Goal: Communication & Community: Answer question/provide support

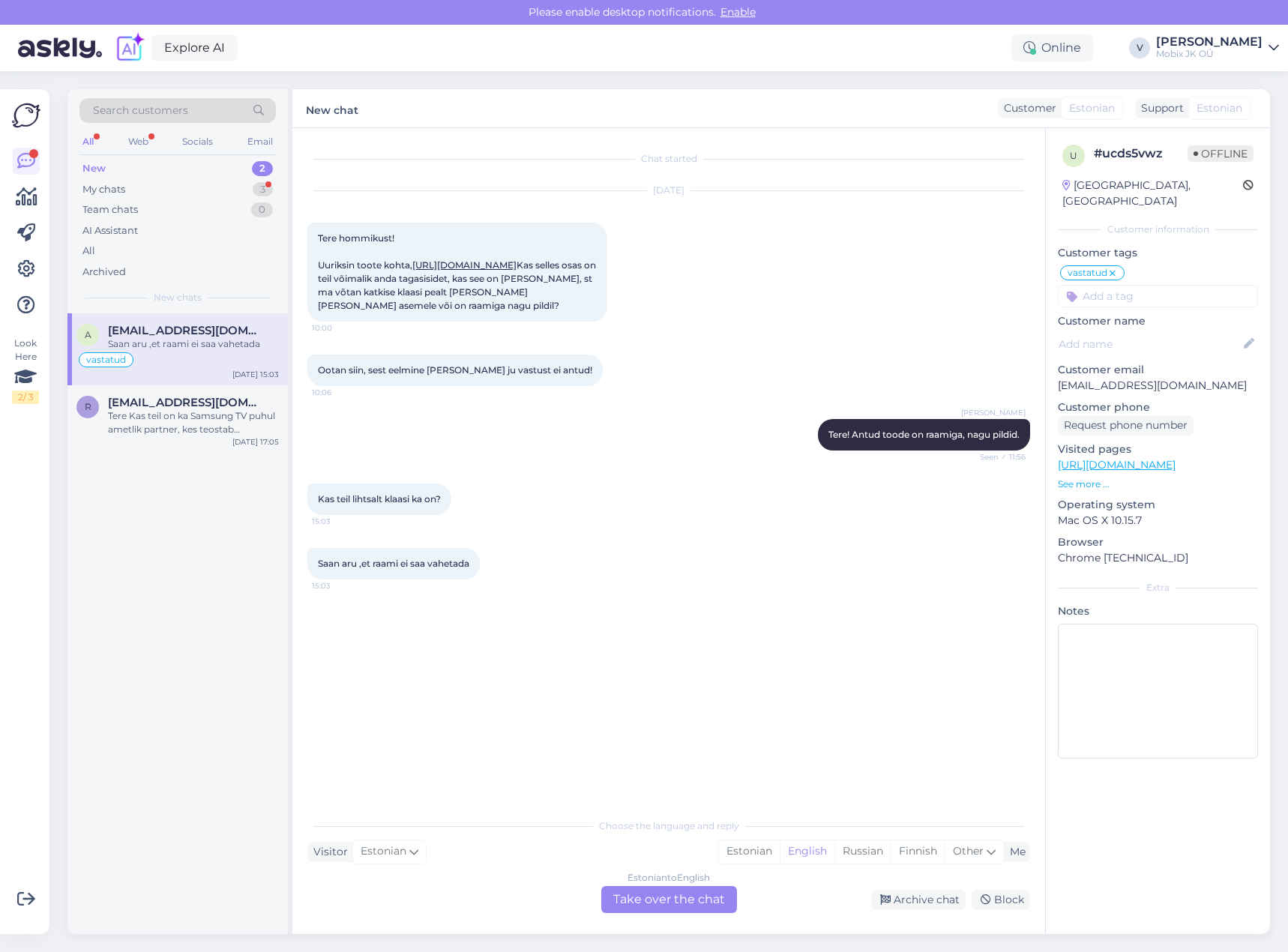
click at [248, 185] on div "My chats 3" at bounding box center [178, 190] width 197 height 21
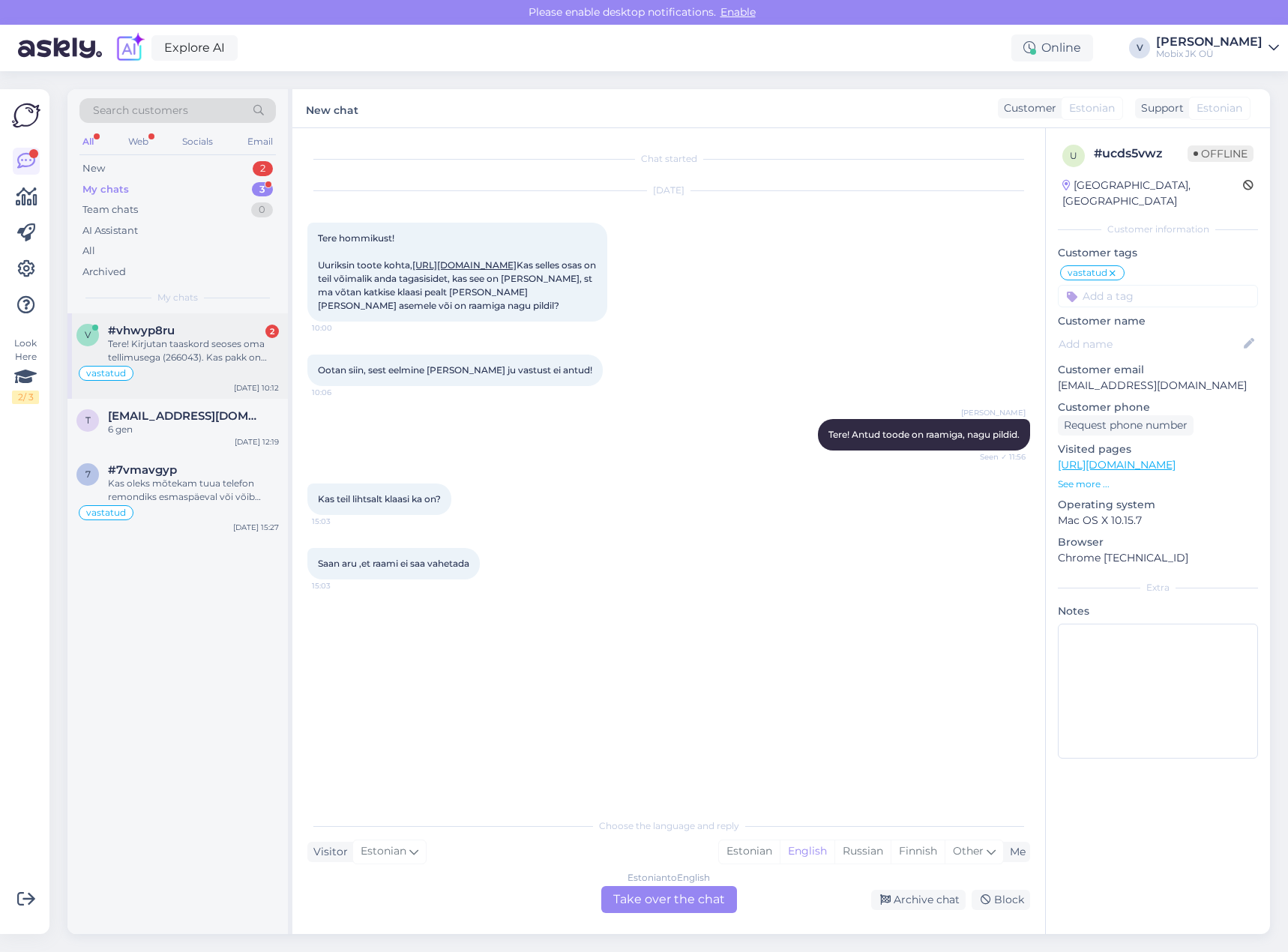
click at [262, 343] on div "Tere! Kirjutan taaskord seoses oma tellimusega (266043). Kas pakk on [PERSON_NA…" at bounding box center [193, 350] width 171 height 27
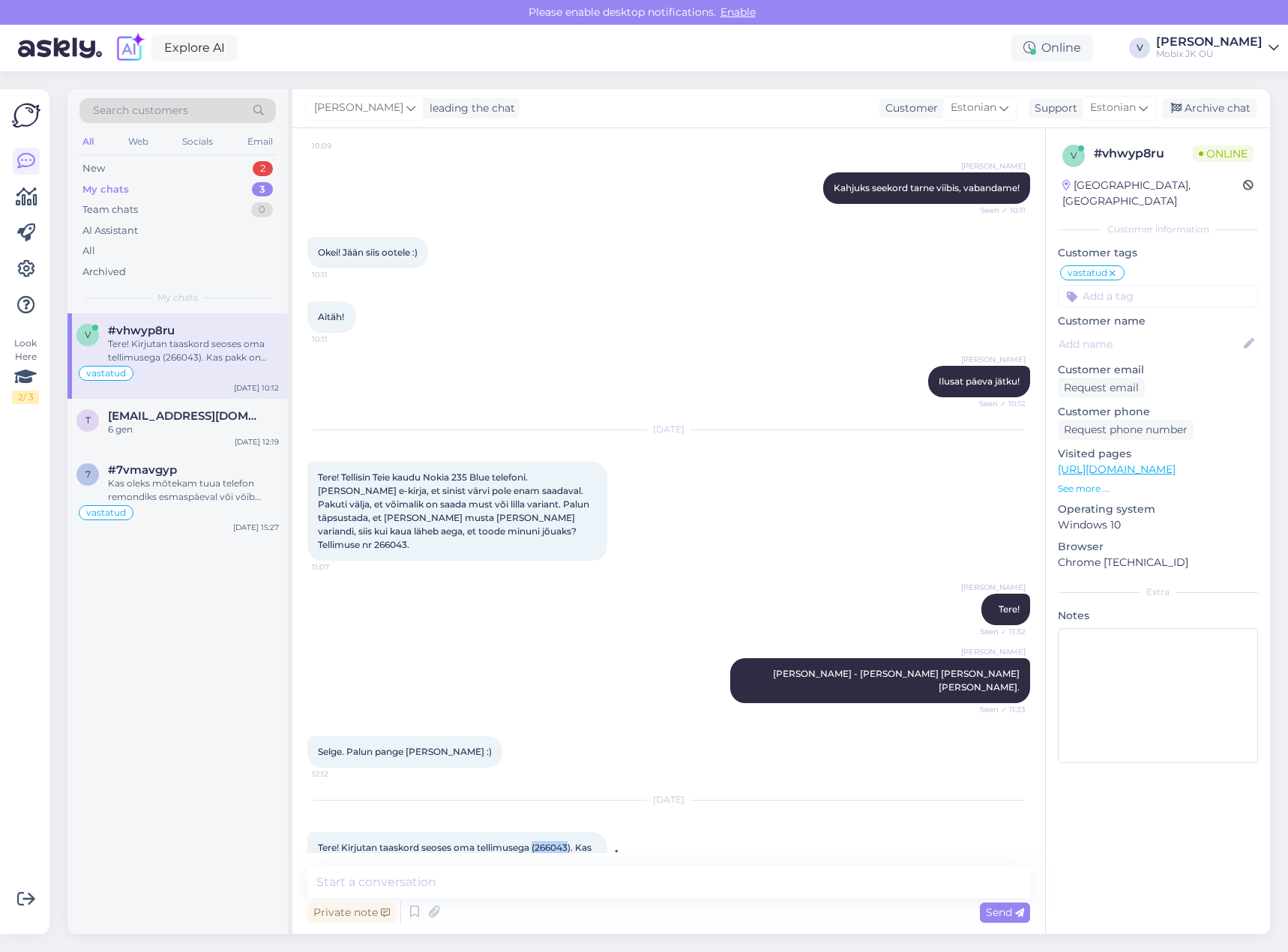
drag, startPoint x: 535, startPoint y: 806, endPoint x: 570, endPoint y: 804, distance: 35.1
click at [570, 842] on span "Tere! Kirjutan taaskord seoses oma tellimusega (266043). Kas pakk on [PERSON_NA…" at bounding box center [456, 854] width 276 height 25
copy span "(266043"
drag, startPoint x: 639, startPoint y: 876, endPoint x: 641, endPoint y: 856, distance: 20.1
click at [639, 872] on textarea at bounding box center [668, 882] width 723 height 31
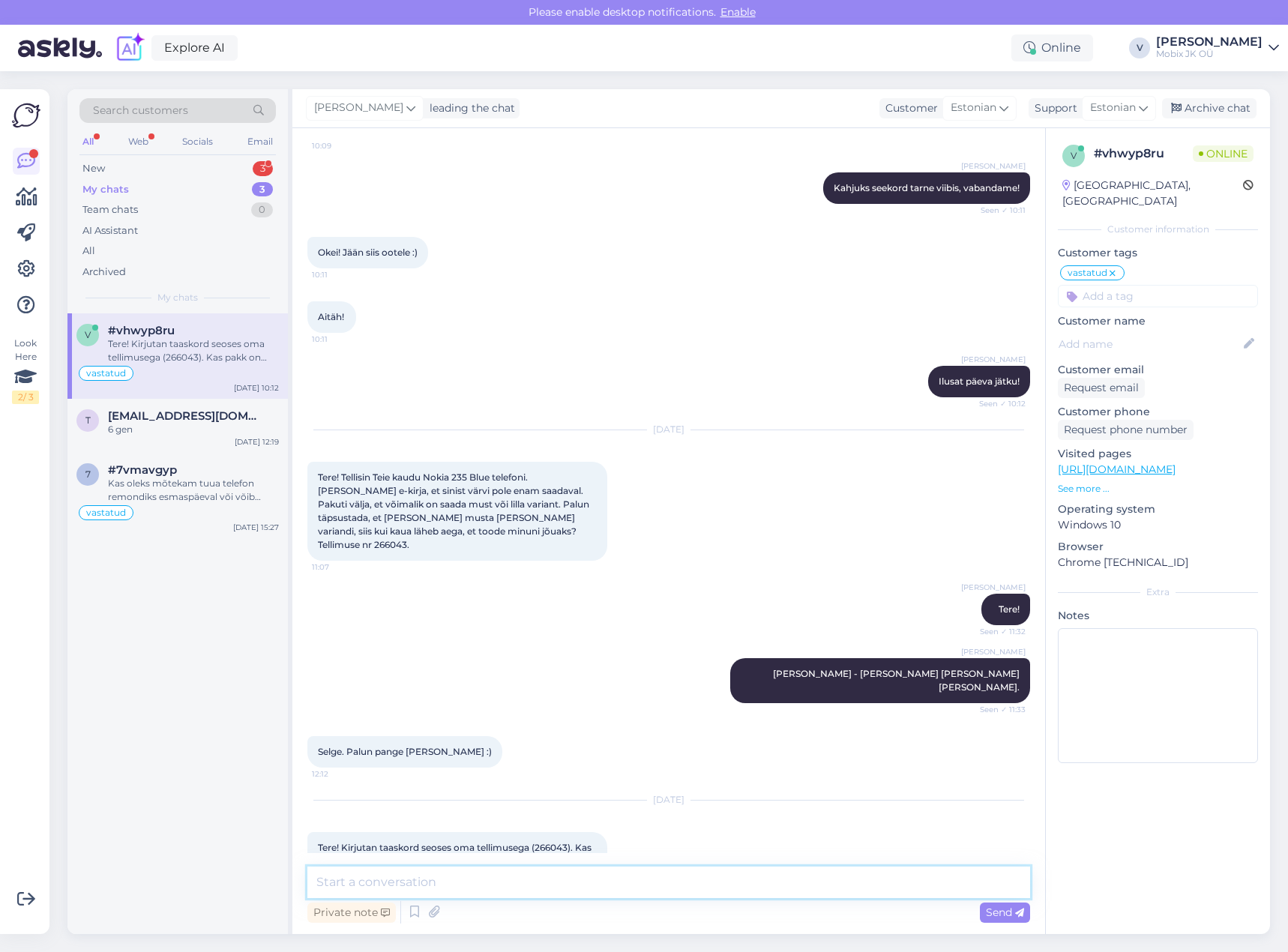
click at [641, 873] on textarea at bounding box center [668, 882] width 723 height 31
click at [635, 876] on textarea at bounding box center [668, 882] width 723 height 31
type textarea "Tere! Jah, [PERSON_NAME] pakk on [PERSON_NAME] homme saabub Teie valitud pakkia…"
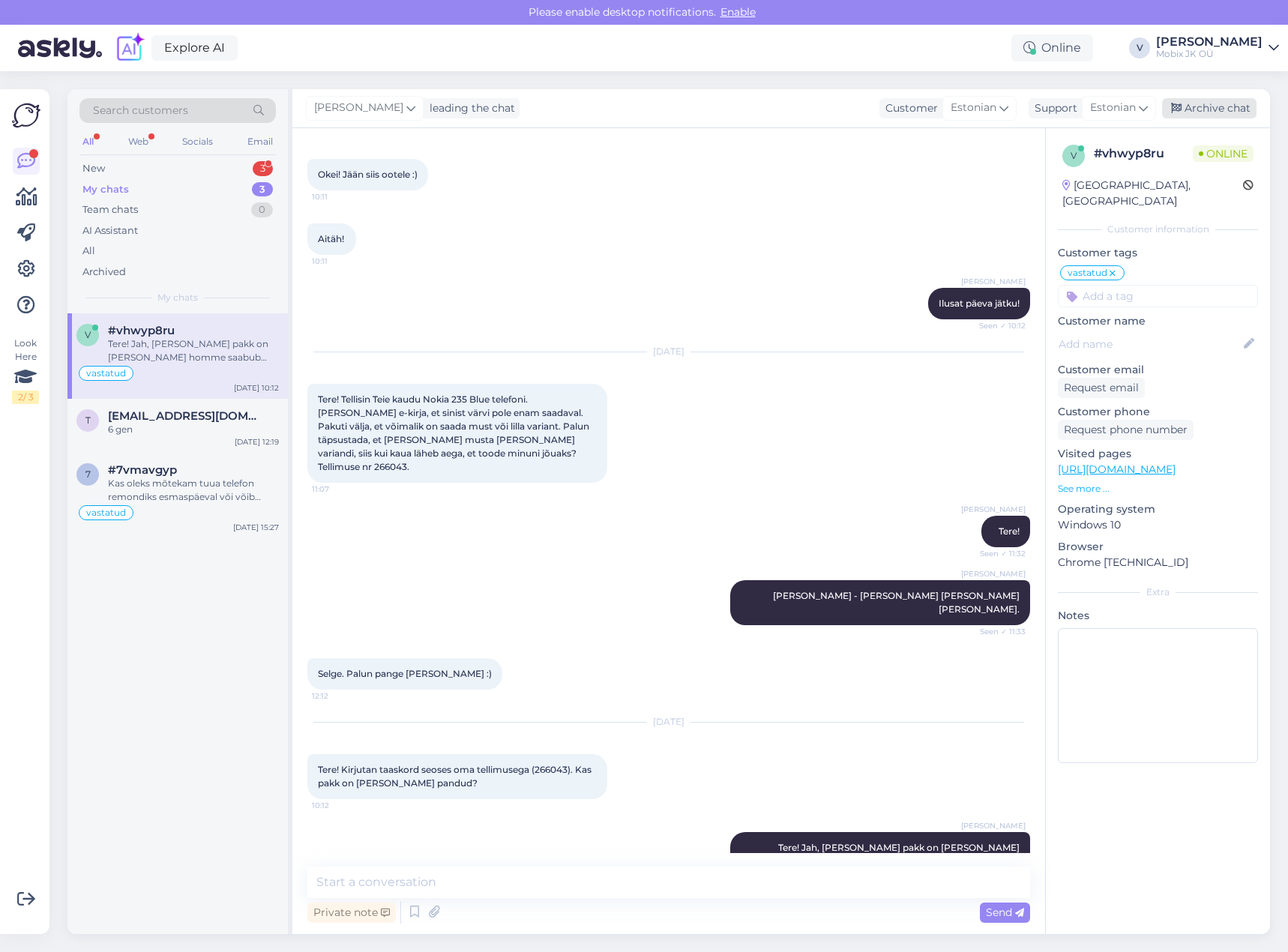
click at [1184, 108] on div "Archive chat" at bounding box center [1209, 108] width 94 height 20
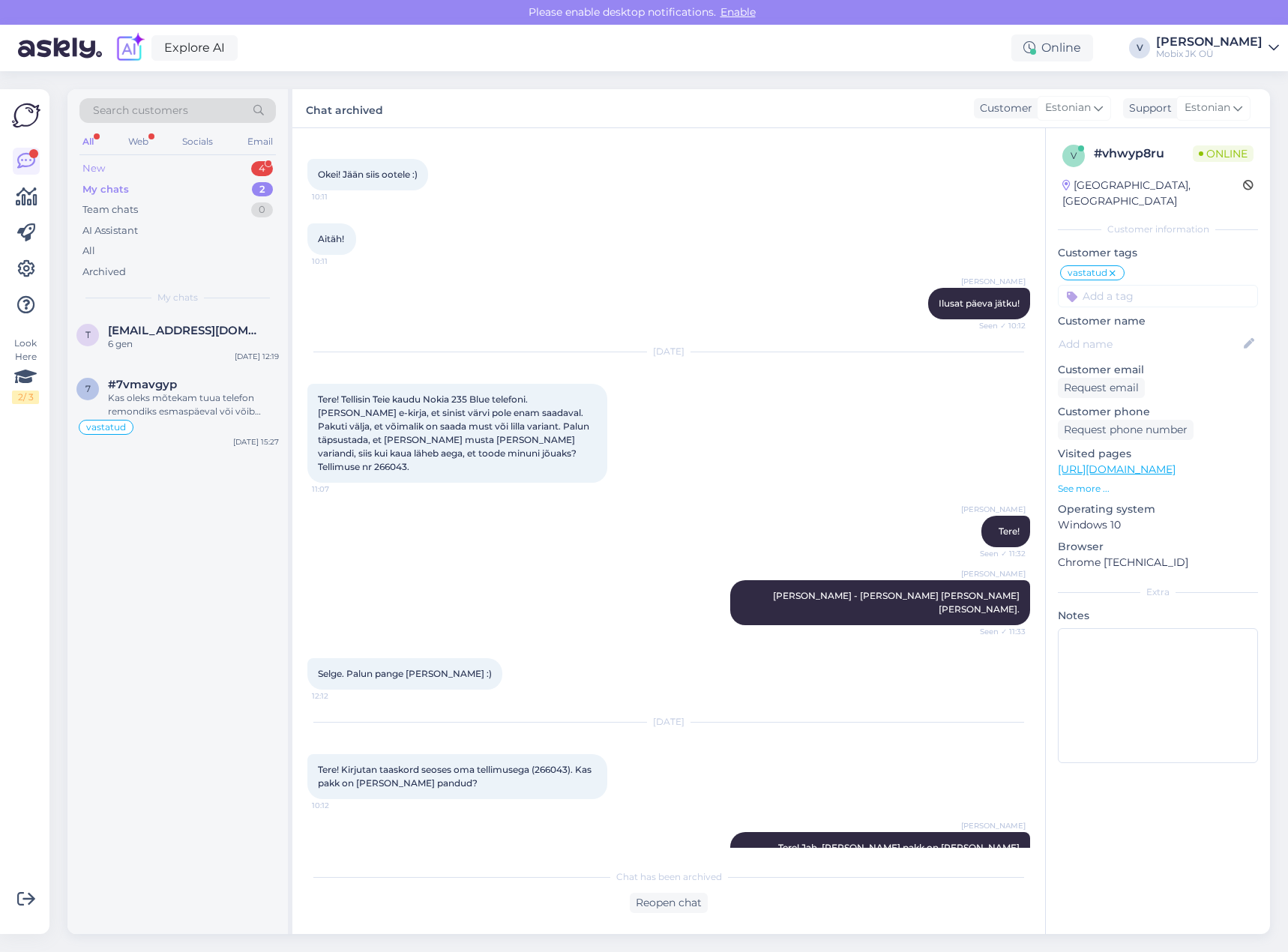
drag, startPoint x: 257, startPoint y: 165, endPoint x: 269, endPoint y: 164, distance: 12.0
click at [257, 165] on div "4" at bounding box center [262, 168] width 22 height 15
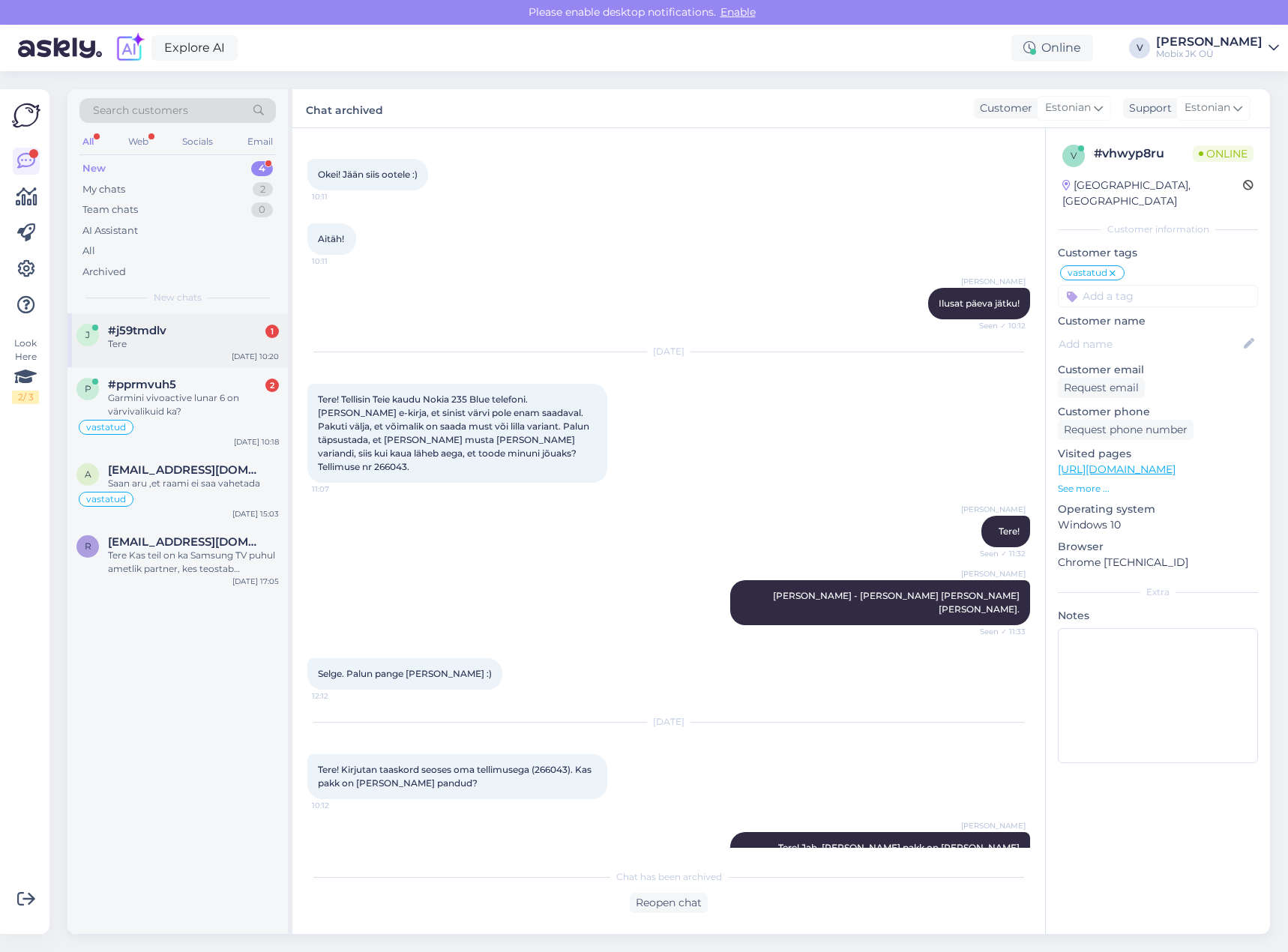
click at [256, 337] on div "#j59tmdlv 1" at bounding box center [193, 331] width 171 height 14
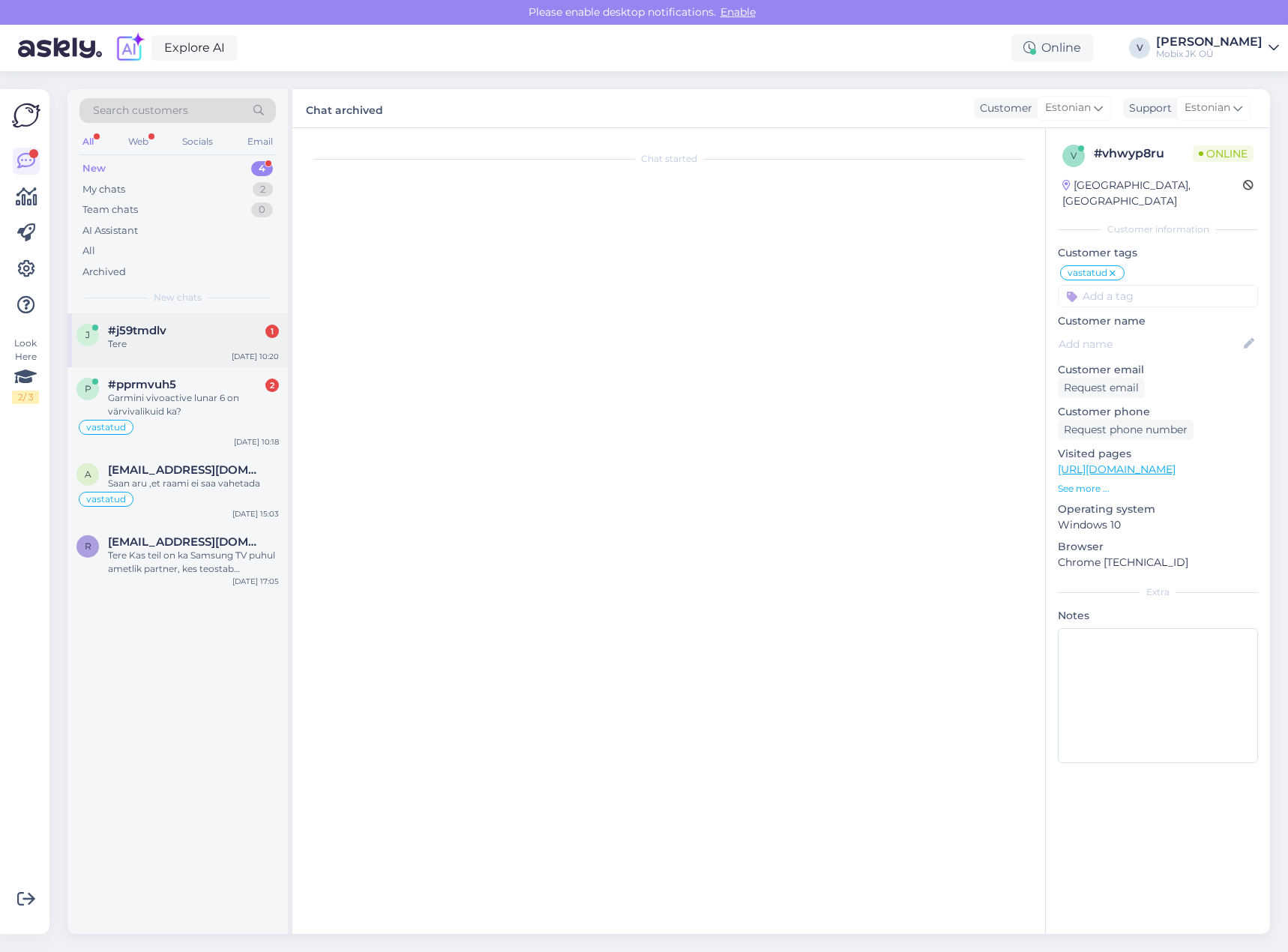
scroll to position [0, 0]
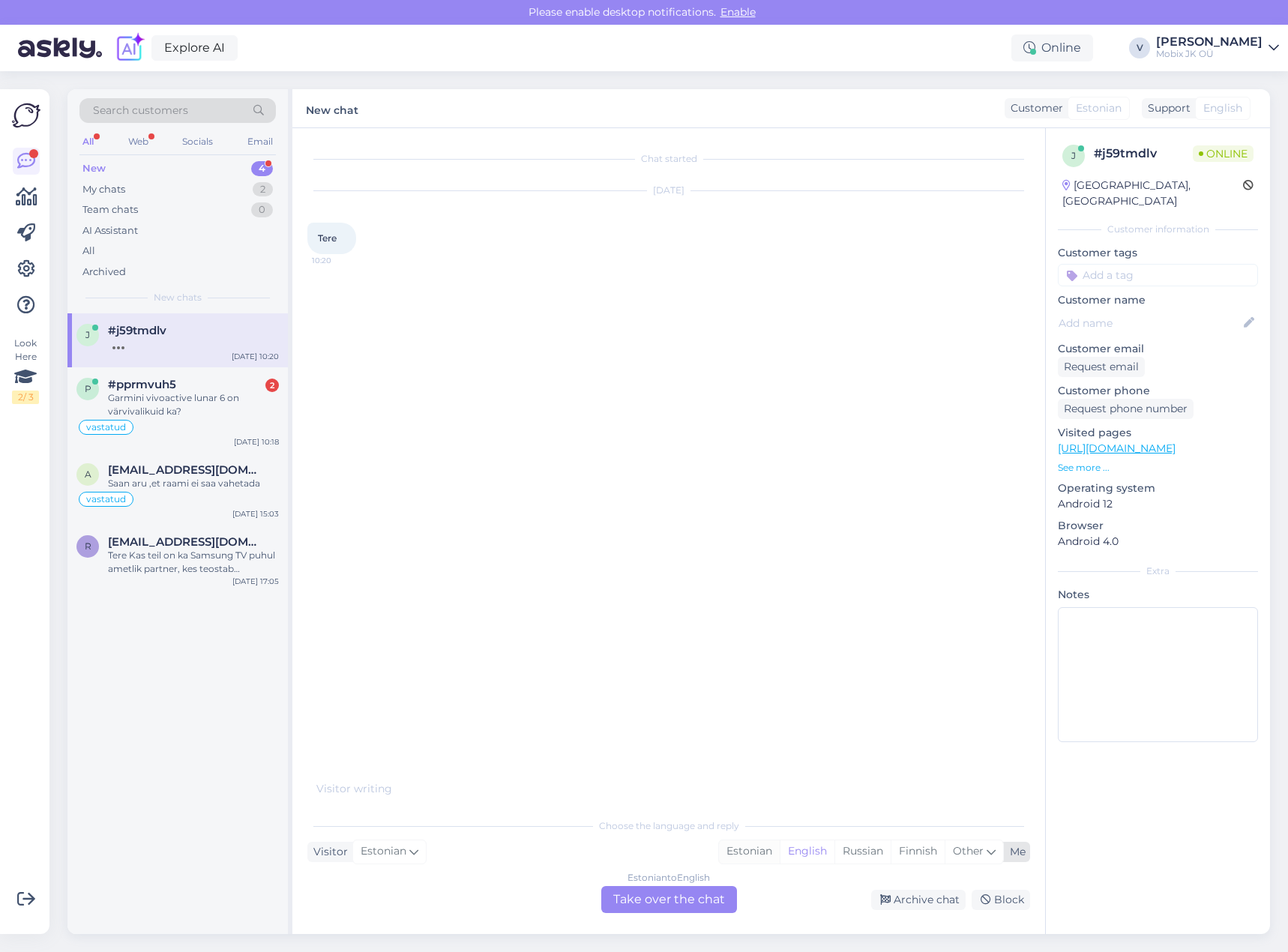
click at [739, 845] on div "Estonian" at bounding box center [749, 852] width 60 height 22
drag, startPoint x: 716, startPoint y: 898, endPoint x: 721, endPoint y: 882, distance: 16.8
click at [716, 897] on div "Estonian to Estonian Take over the chat" at bounding box center [669, 899] width 136 height 27
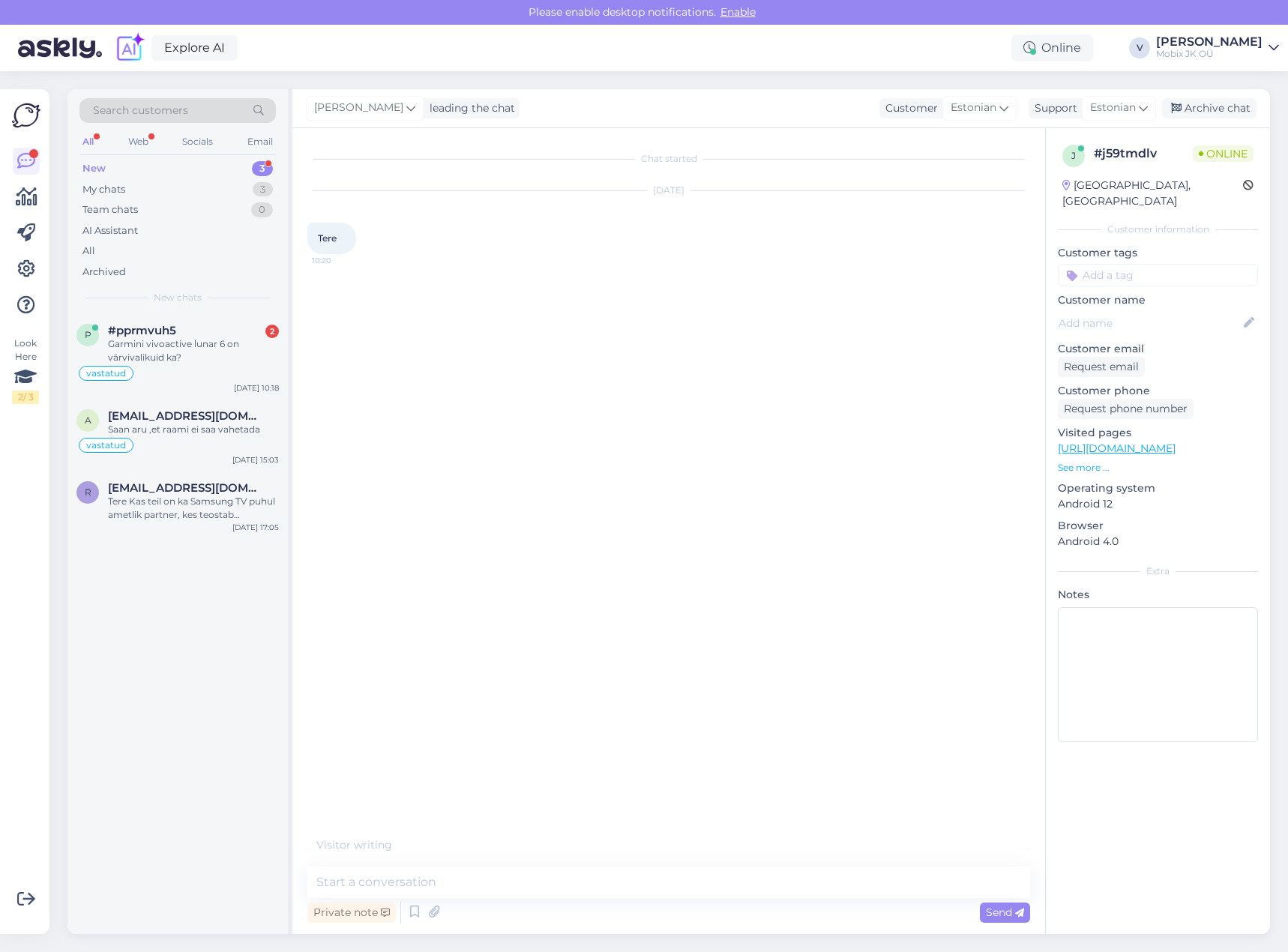
click at [723, 878] on textarea at bounding box center [668, 882] width 723 height 31
type textarea "Tere!"
click at [180, 337] on div "#pprmvuh5 2 Garmini vivoactive lunar 6 on värvivalikuid ka?" at bounding box center [193, 344] width 171 height 41
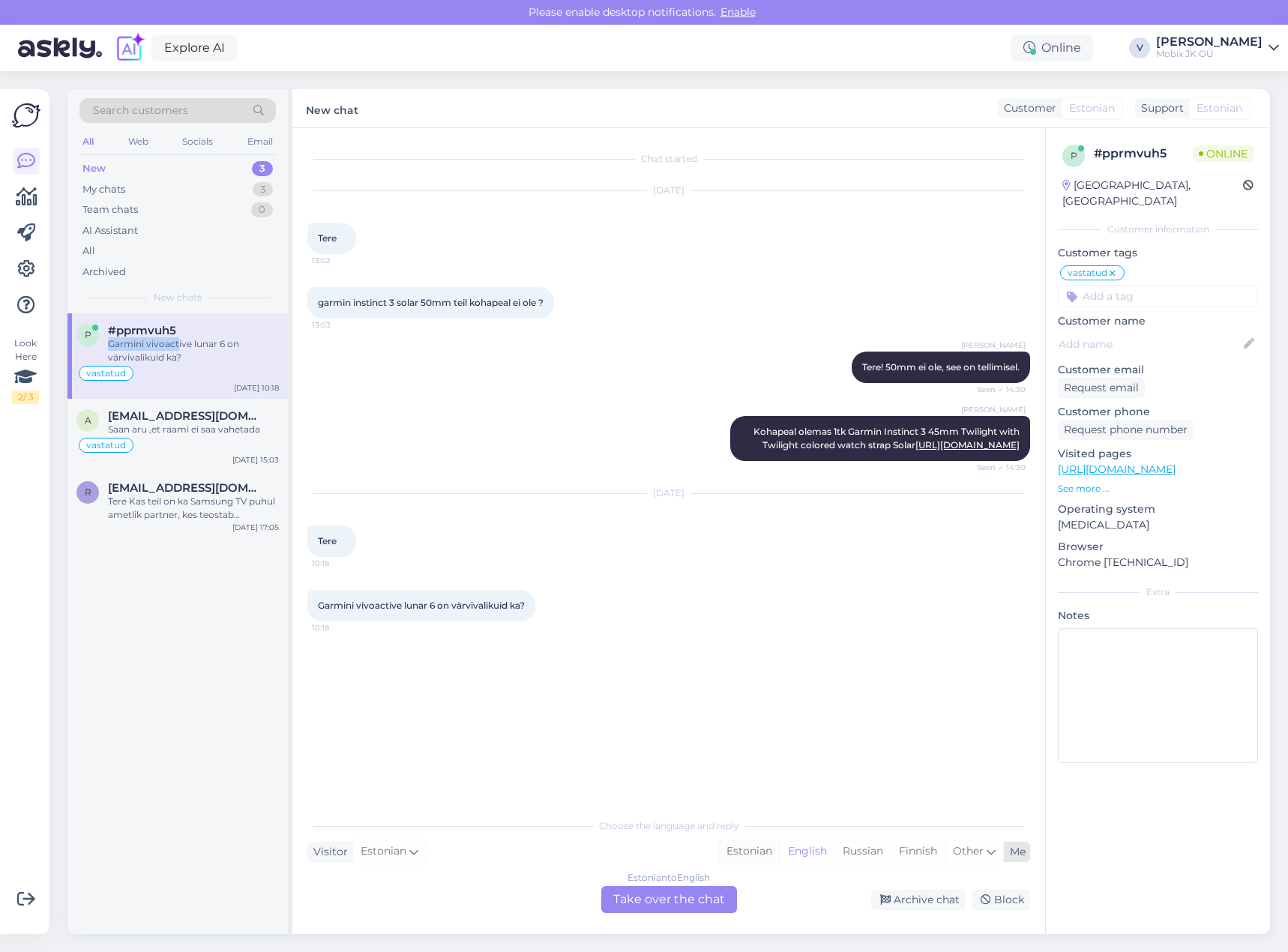
click at [744, 850] on div "Estonian" at bounding box center [749, 852] width 60 height 22
click at [710, 892] on div "Estonian to Estonian Take over the chat" at bounding box center [669, 899] width 136 height 27
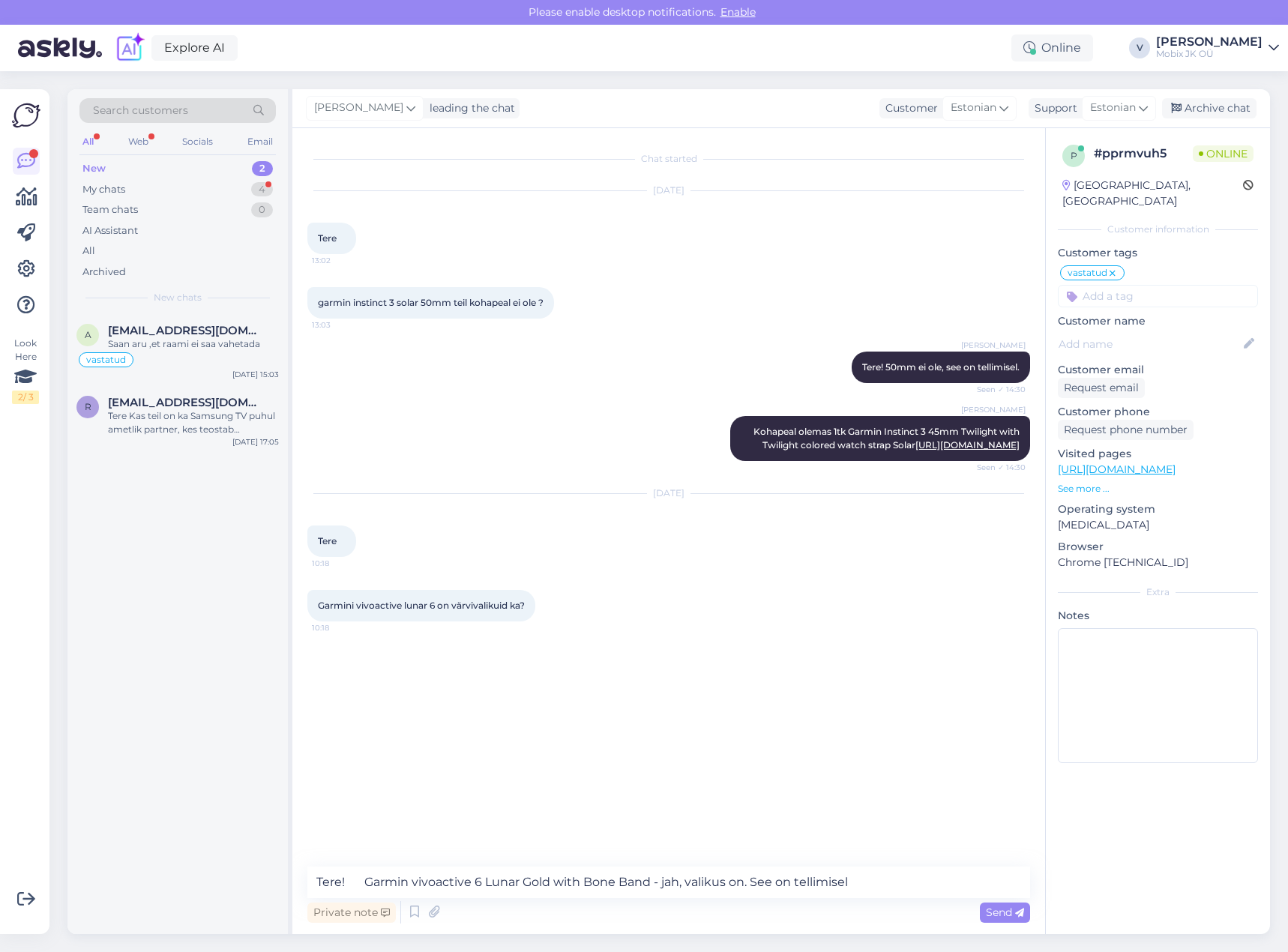
type textarea "Tere! Garmin vivoactive 6 Lunar Gold with Bone Band - jah, valikus on. See on t…"
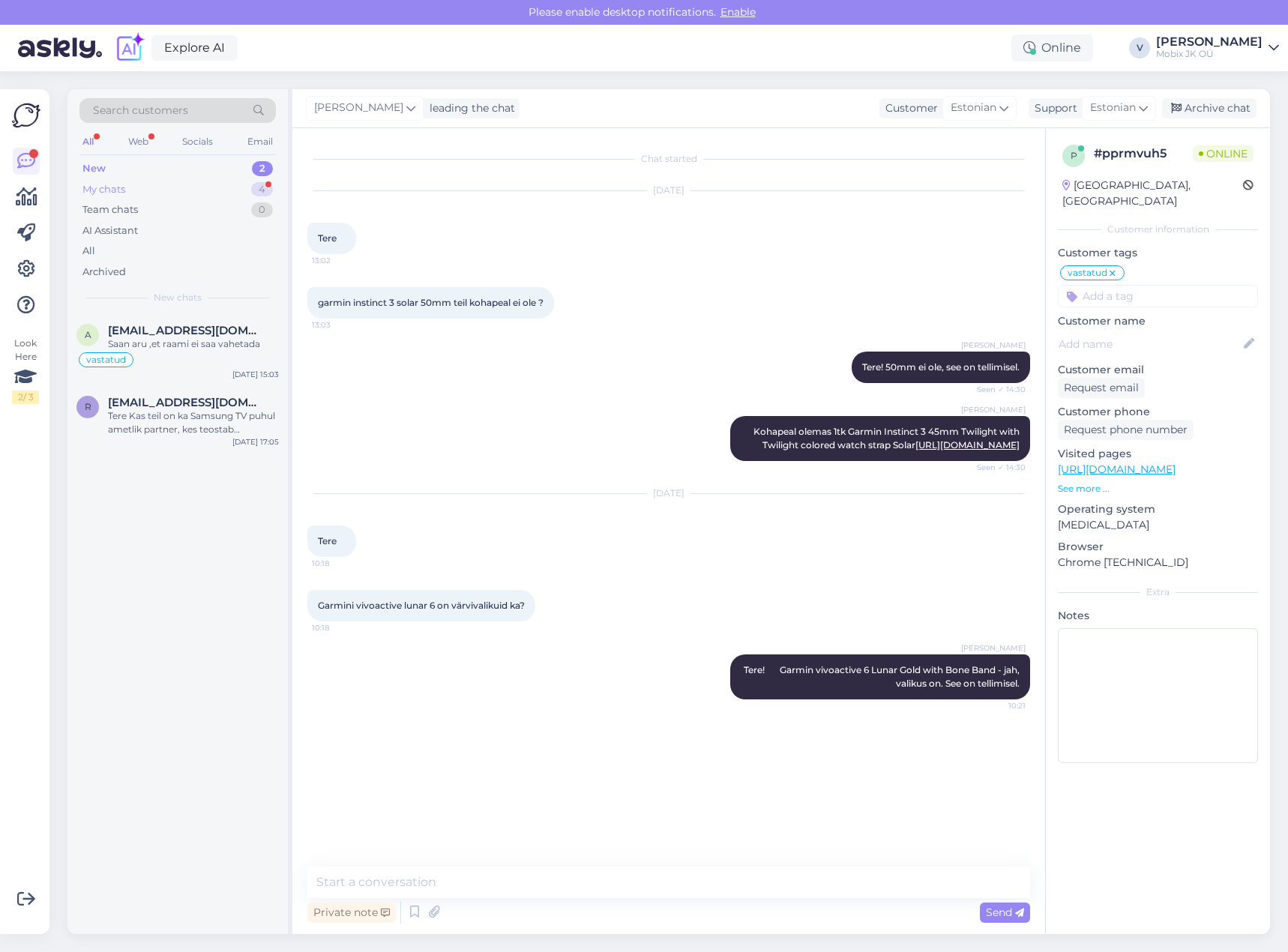
click at [266, 189] on div "4" at bounding box center [262, 189] width 22 height 15
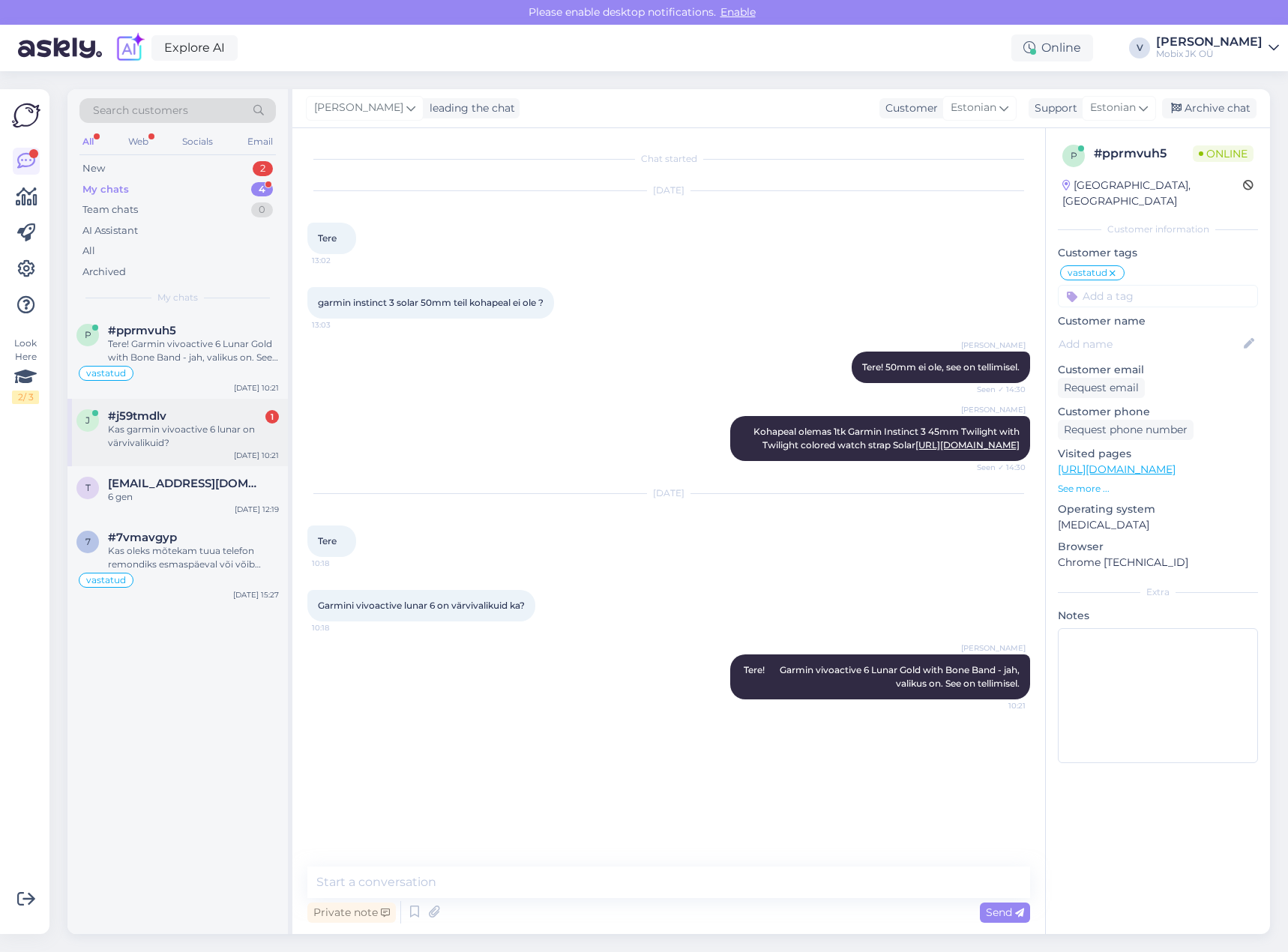
click at [257, 425] on div "Kas garmin vivoactive 6 lunar on värvivalikuid?" at bounding box center [193, 436] width 171 height 27
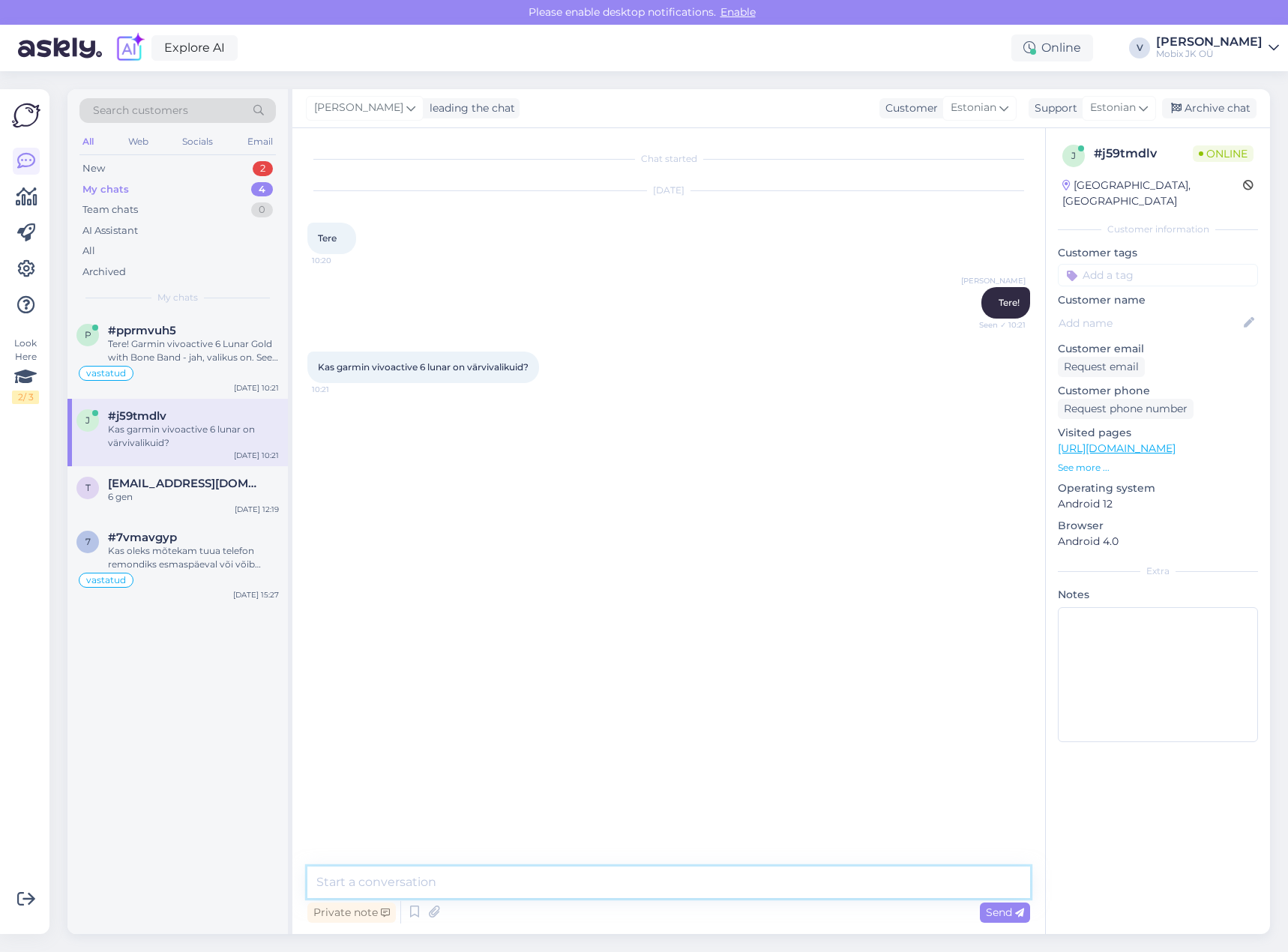
click at [705, 887] on textarea at bounding box center [668, 882] width 723 height 31
paste textarea "Garmin vivoactive 6 Lunar Gold with Bone Band"
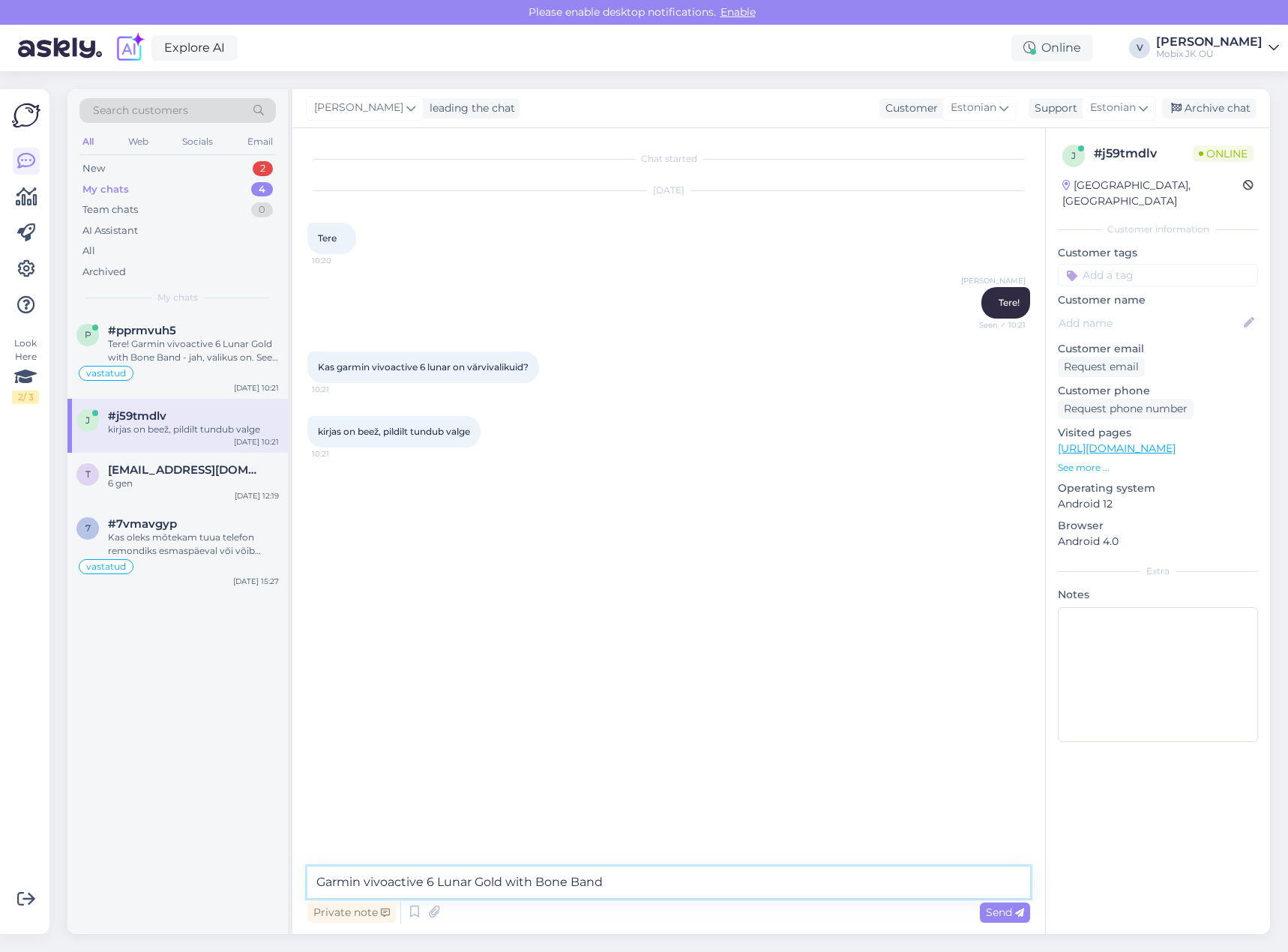
type textarea "Garmin vivoactive 6 Lunar Gold with Bone Band"
drag, startPoint x: 343, startPoint y: 879, endPoint x: 267, endPoint y: 873, distance: 76.2
drag, startPoint x: 623, startPoint y: 885, endPoint x: 275, endPoint y: 836, distance: 351.4
click at [278, 846] on div "Search customers All Web Socials Email New 2 My chats 4 Team chats 0 AI Assista…" at bounding box center [668, 511] width 1203 height 845
click at [656, 878] on textarea at bounding box center [668, 882] width 723 height 31
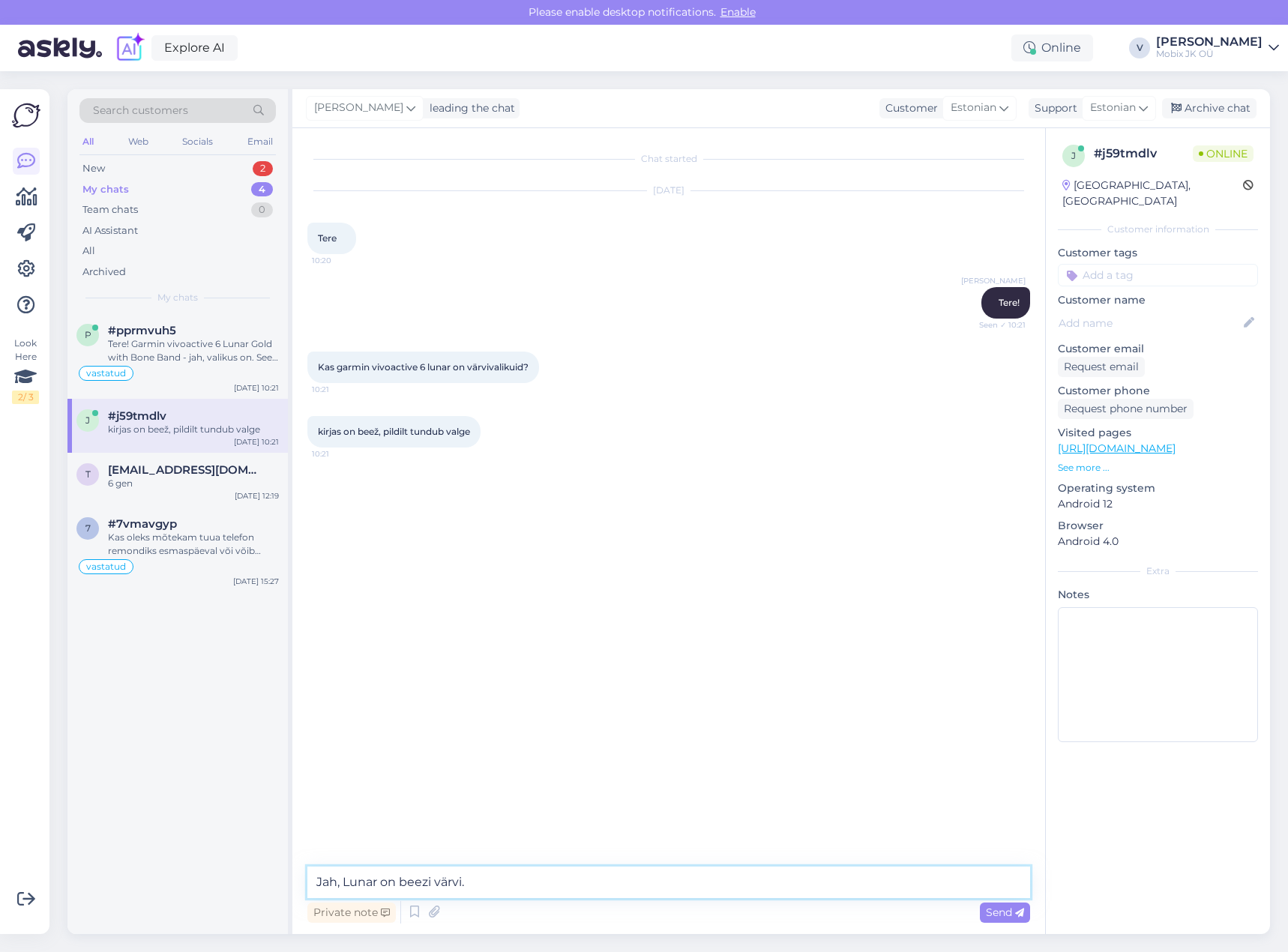
type textarea "Jah, Lunar on beezi värvi."
click at [550, 878] on textarea at bounding box center [668, 882] width 723 height 31
type textarea "K"
click at [876, 887] on textarea at bounding box center [668, 882] width 723 height 31
paste textarea "[URL][DOMAIN_NAME][PHONE_NUMBER]"
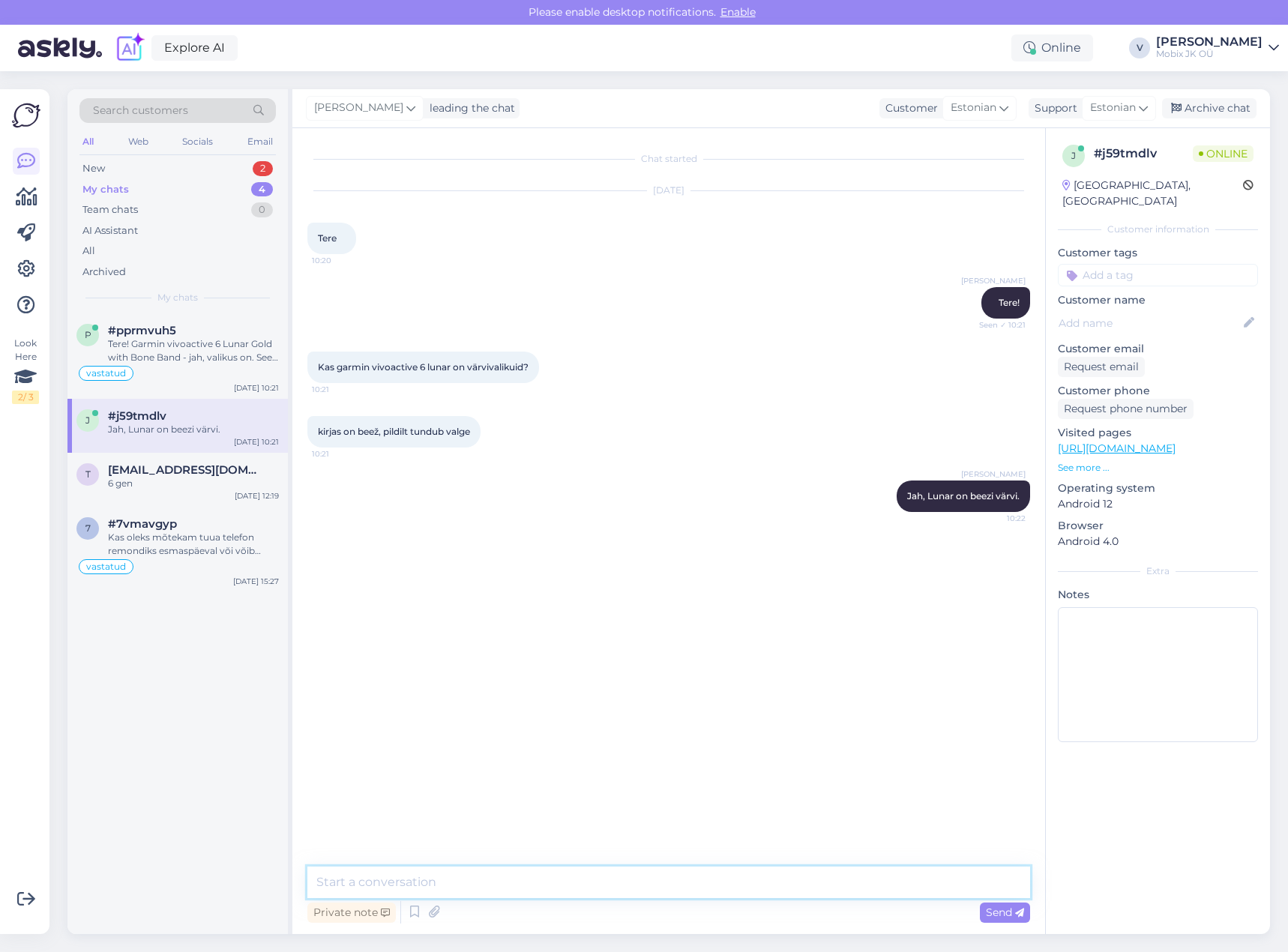
type textarea "[URL][DOMAIN_NAME][PHONE_NUMBER]"
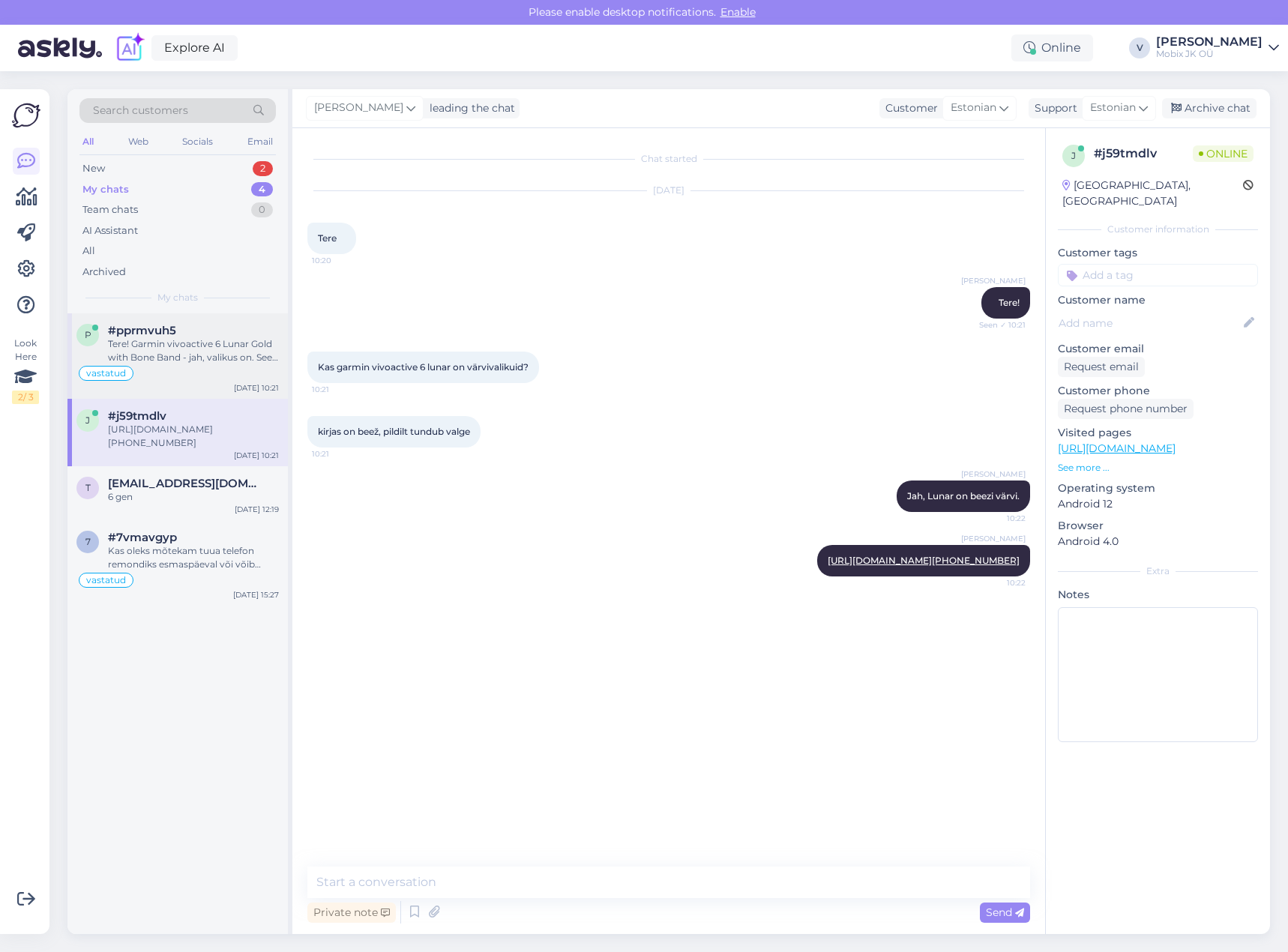
click at [179, 349] on div "Tere! Garmin vivoactive 6 Lunar Gold with Bone Band - jah, valikus on. See on t…" at bounding box center [193, 350] width 171 height 27
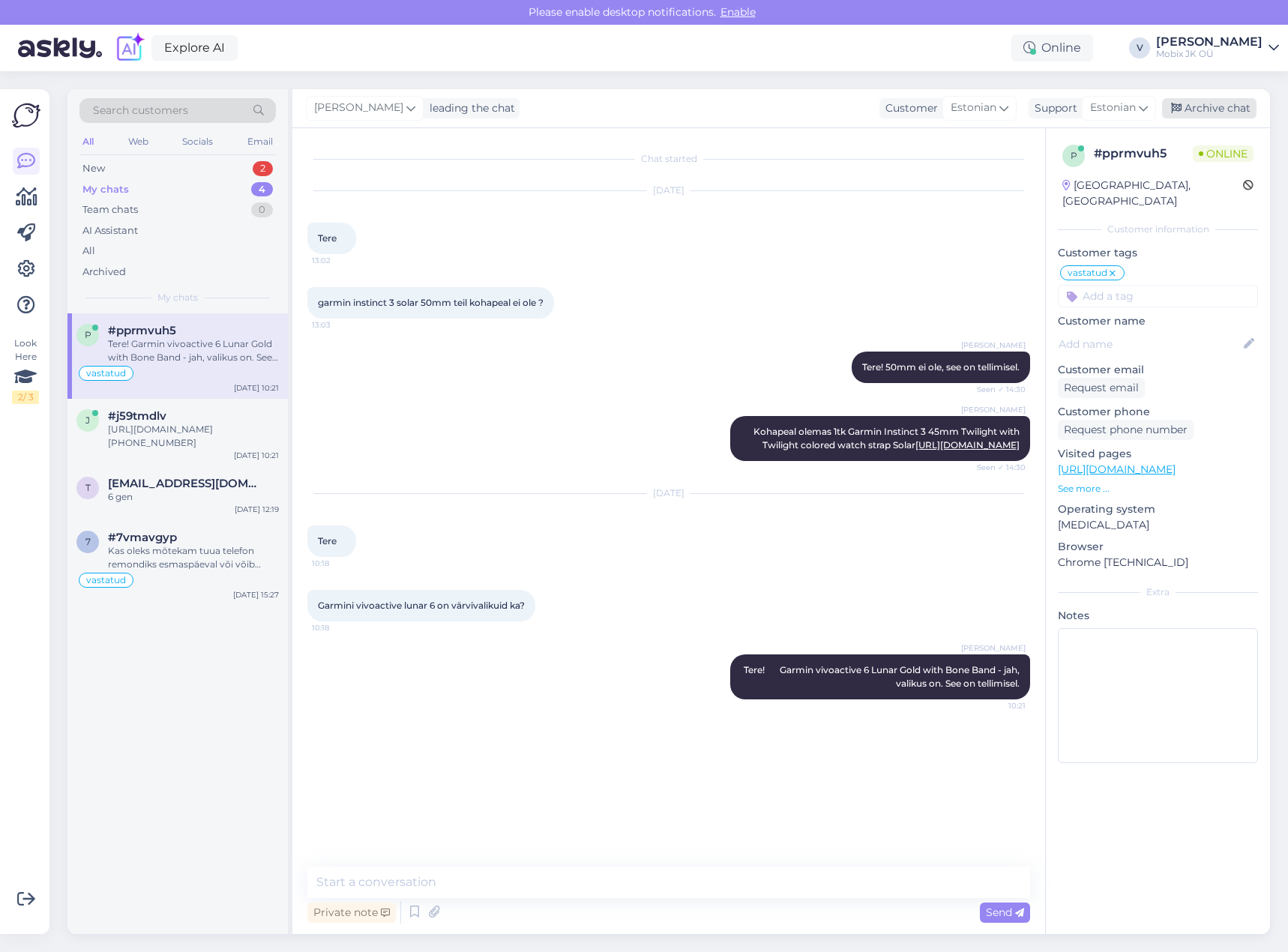
click at [1204, 111] on div "Archive chat" at bounding box center [1209, 108] width 94 height 20
